Goal: Task Accomplishment & Management: Use online tool/utility

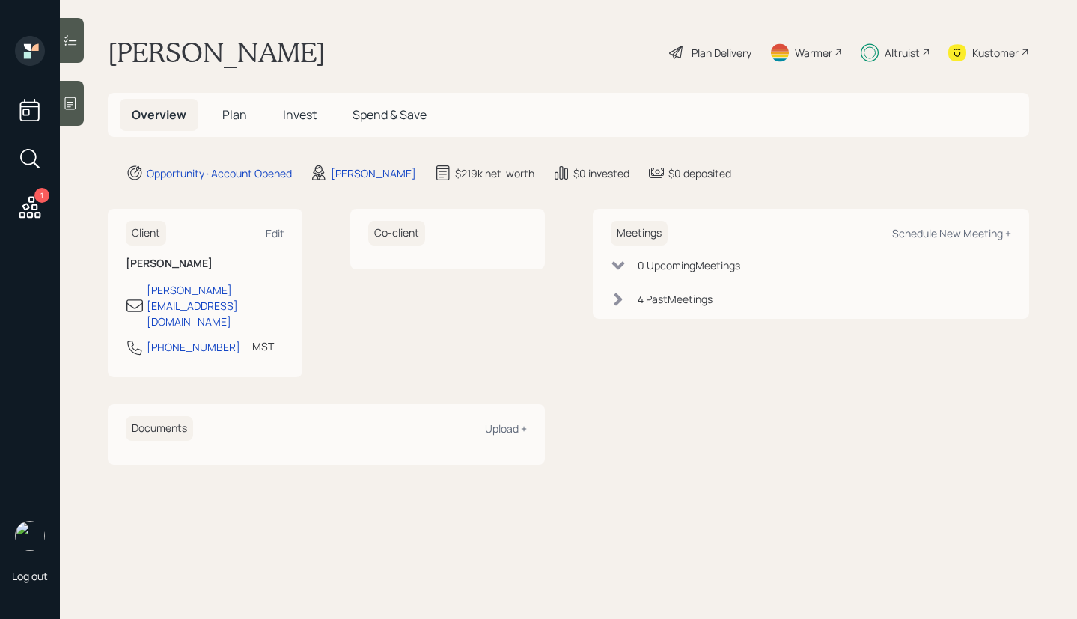
click at [906, 49] on div "Altruist" at bounding box center [901, 53] width 35 height 16
click at [696, 49] on div "Plan Delivery" at bounding box center [721, 53] width 60 height 16
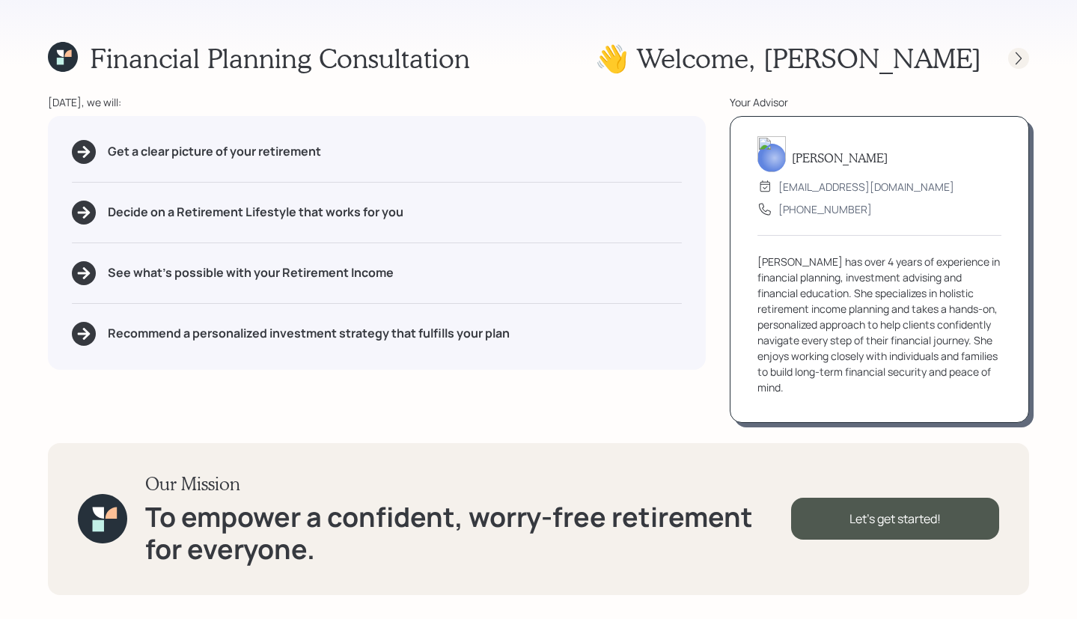
click at [1021, 49] on div at bounding box center [1018, 58] width 21 height 21
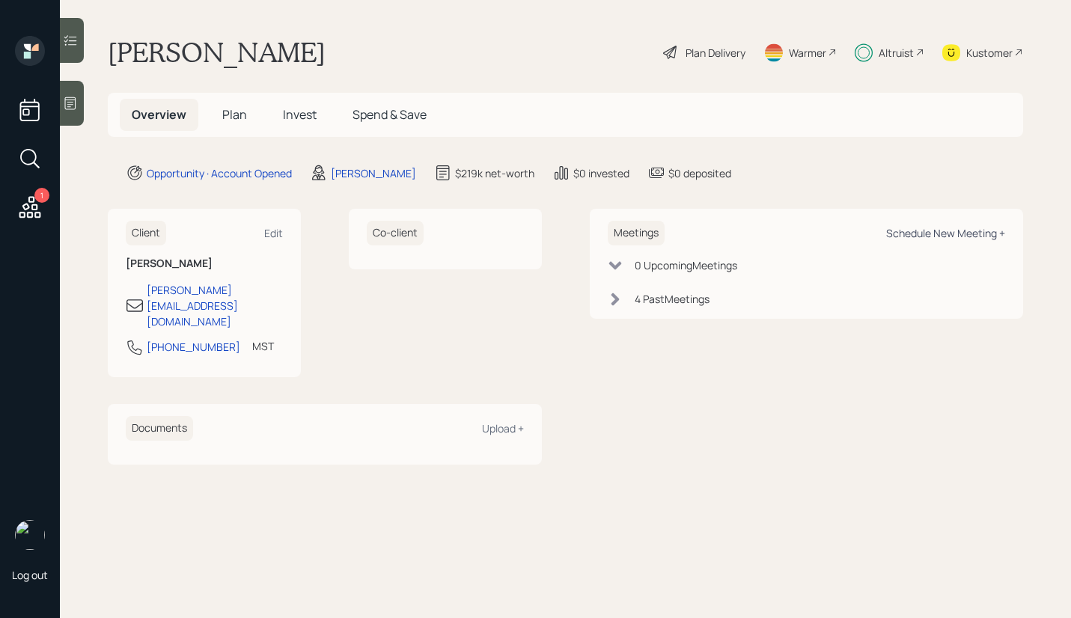
click at [947, 226] on div "Schedule New Meeting +" at bounding box center [945, 233] width 119 height 14
select select "b1d8ea90-abcc-42aa-86cc-4f33a132aacc"
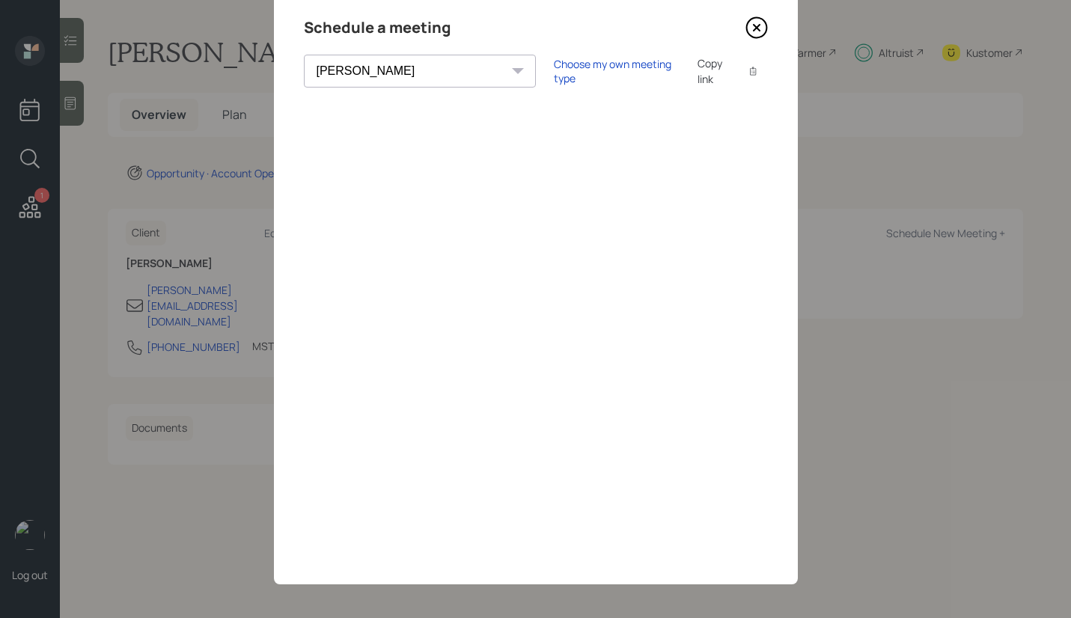
scroll to position [55, 0]
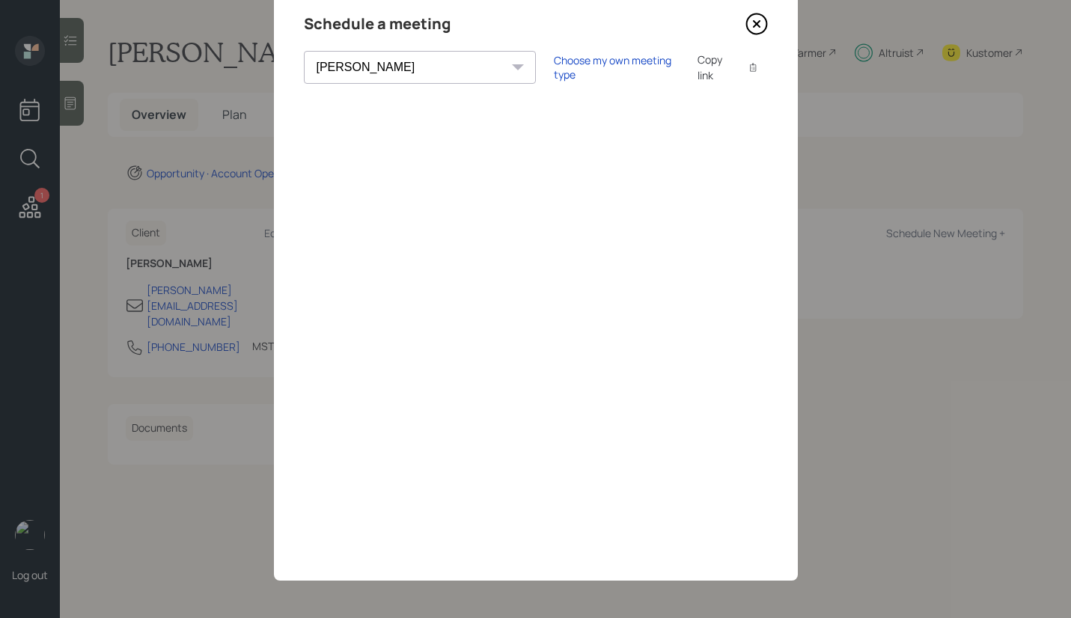
click at [759, 32] on icon at bounding box center [756, 24] width 22 height 22
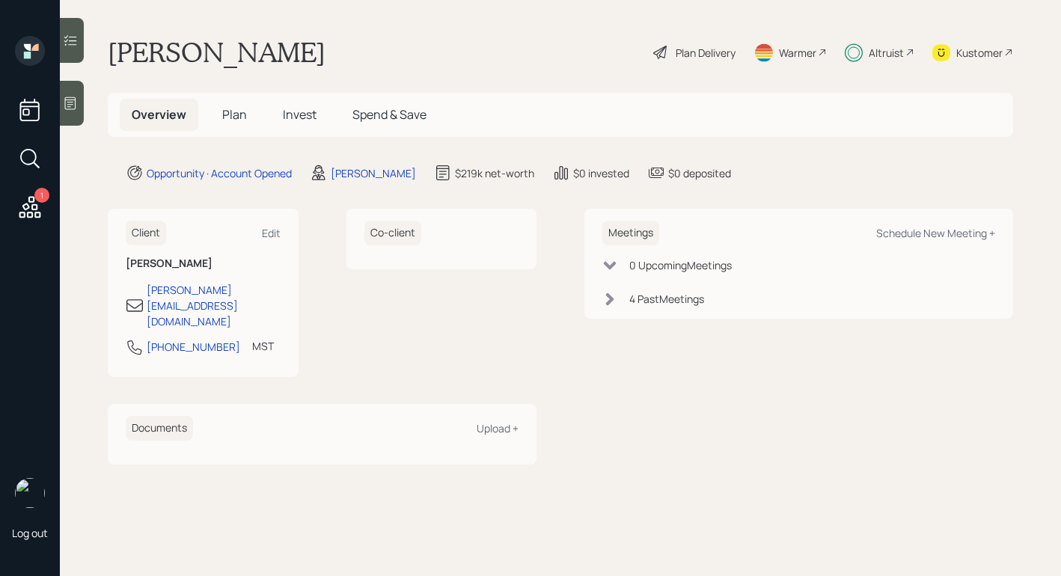
click at [617, 260] on div "0 Upcoming Meeting s" at bounding box center [798, 265] width 393 height 16
click at [923, 239] on div "Schedule New Meeting +" at bounding box center [935, 233] width 119 height 14
select select "b1d8ea90-abcc-42aa-86cc-4f33a132aacc"
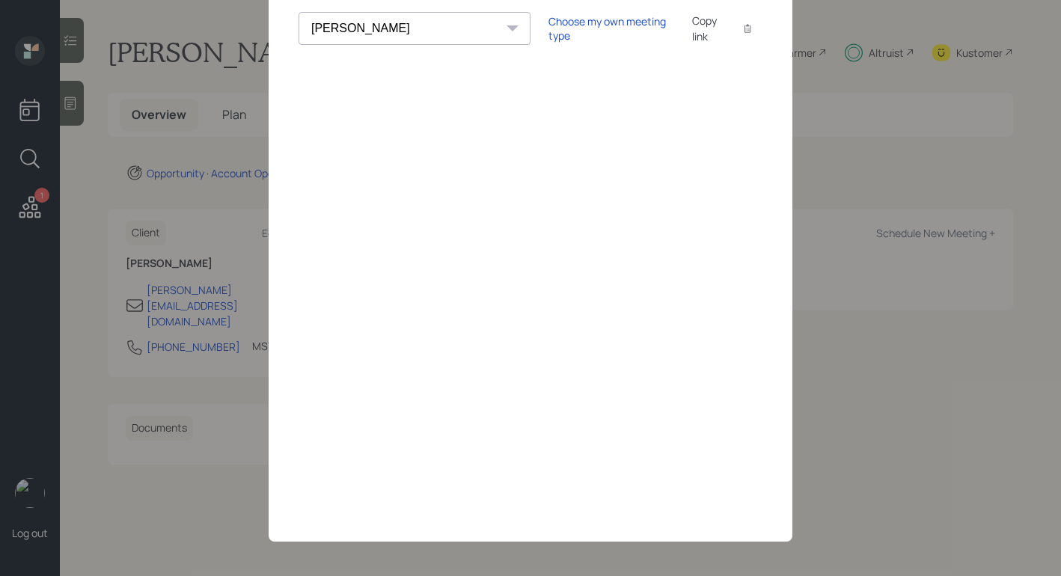
scroll to position [94, 0]
click at [548, 32] on div "Choose my own meeting type" at bounding box center [611, 28] width 126 height 28
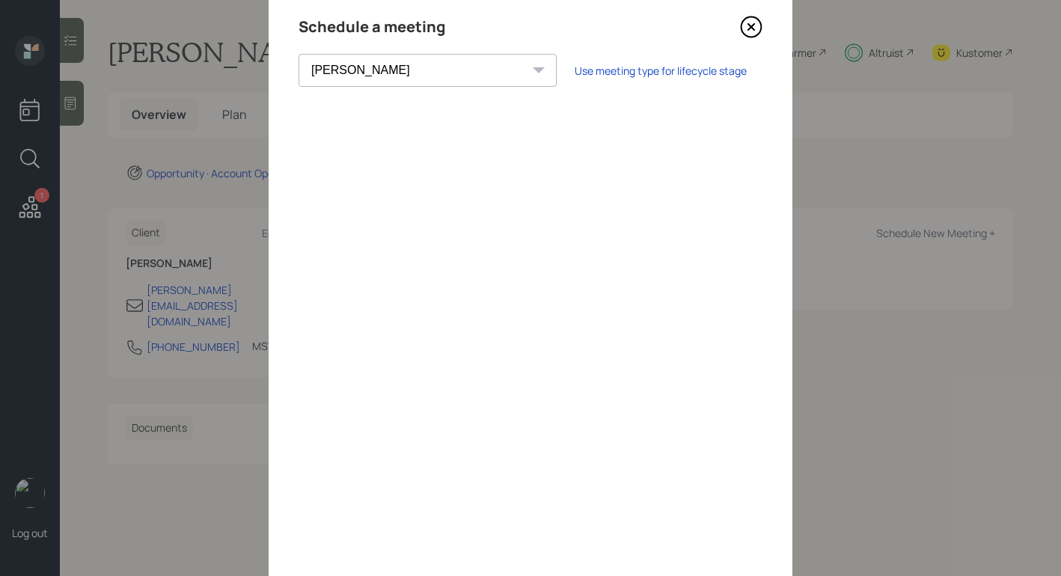
scroll to position [31, 0]
